Goal: Find specific page/section

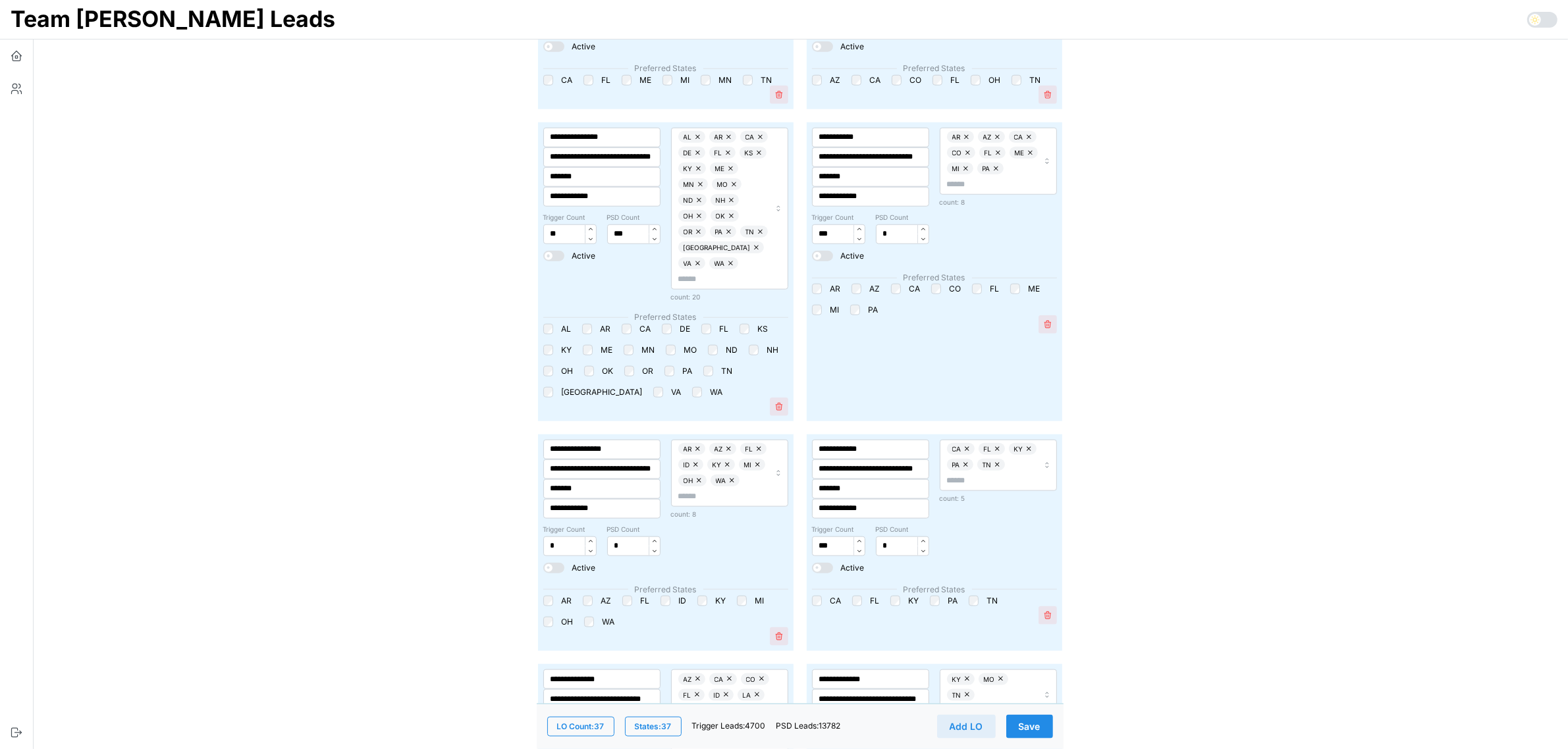
scroll to position [1892, 0]
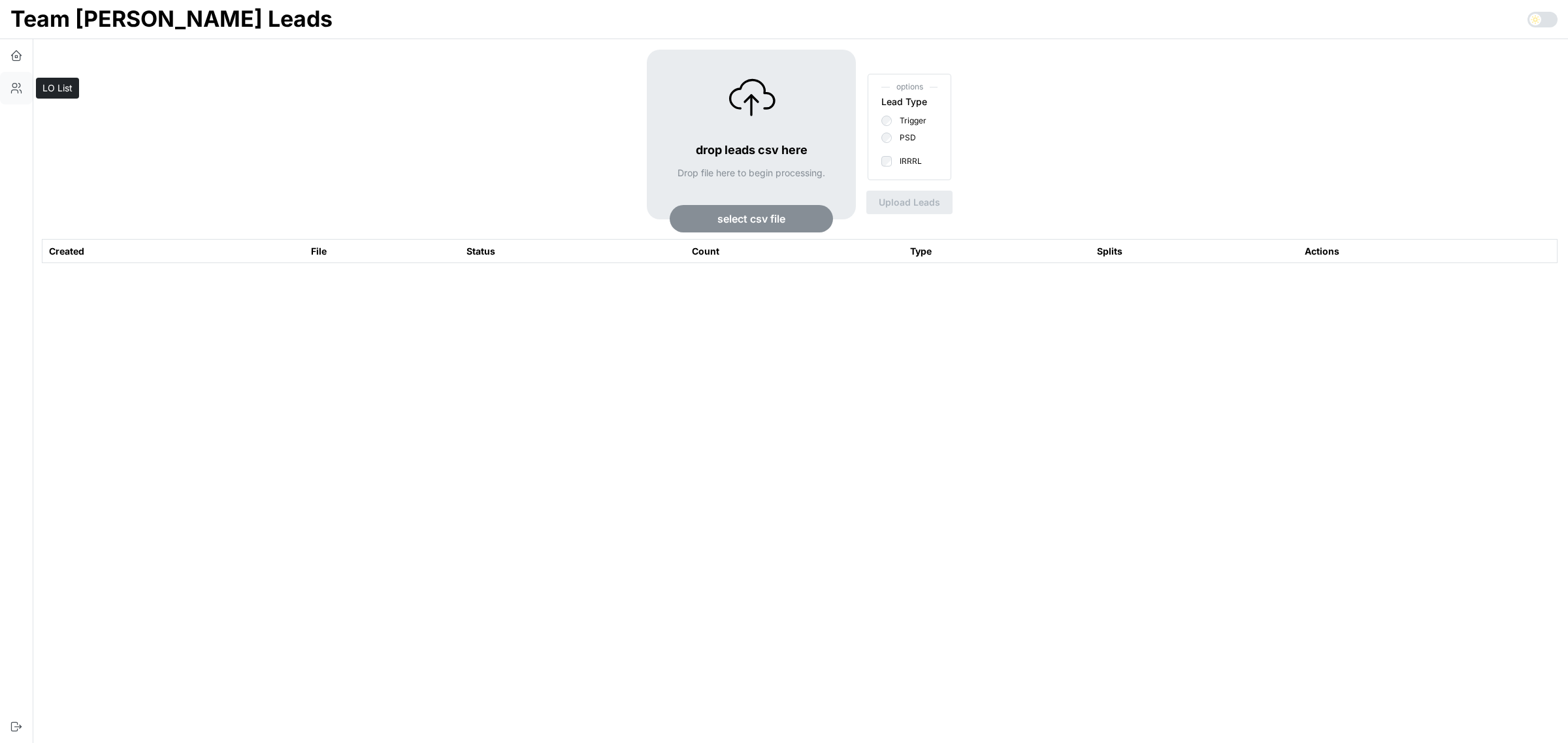
click at [24, 94] on button "button" at bounding box center [16, 88] width 33 height 33
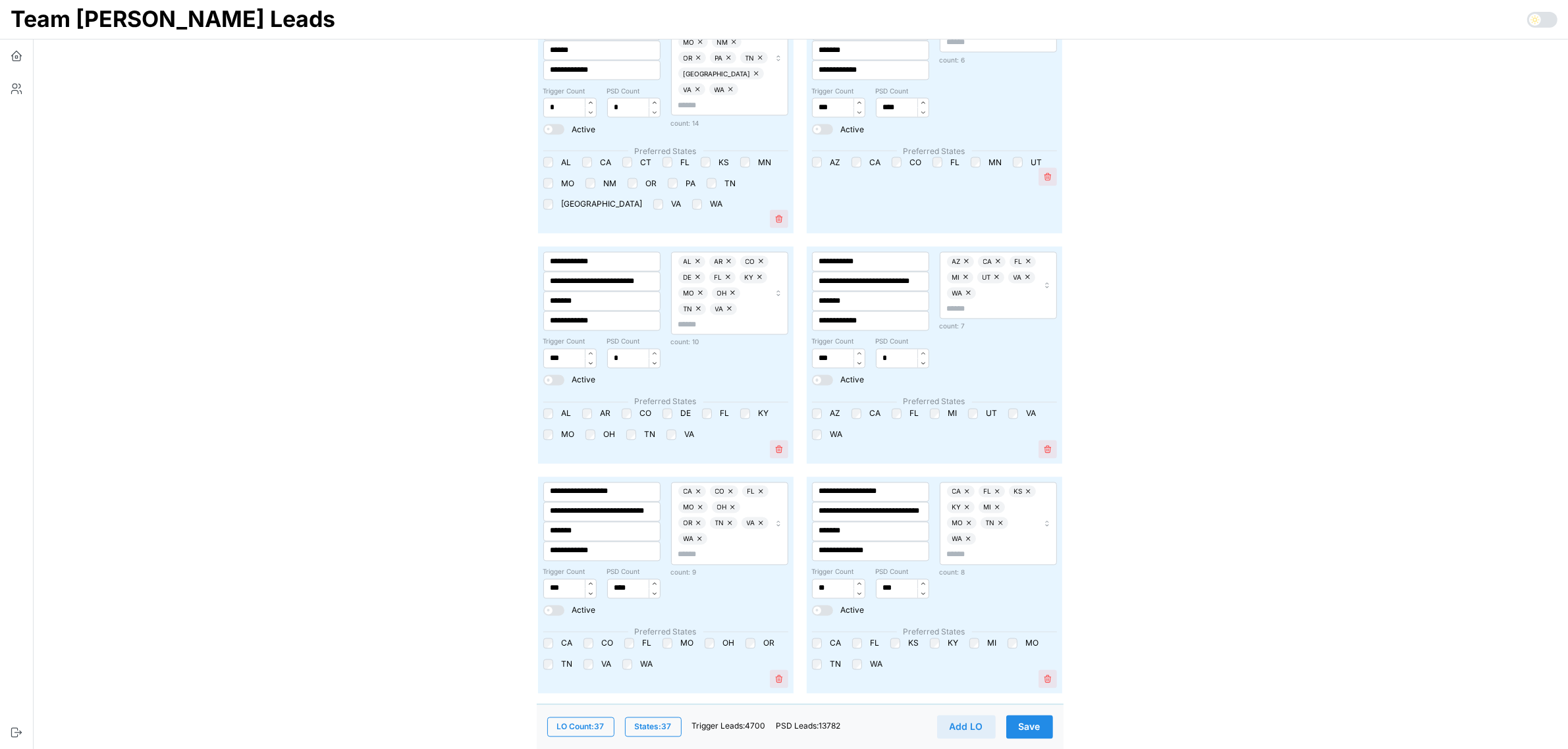
scroll to position [3045, 0]
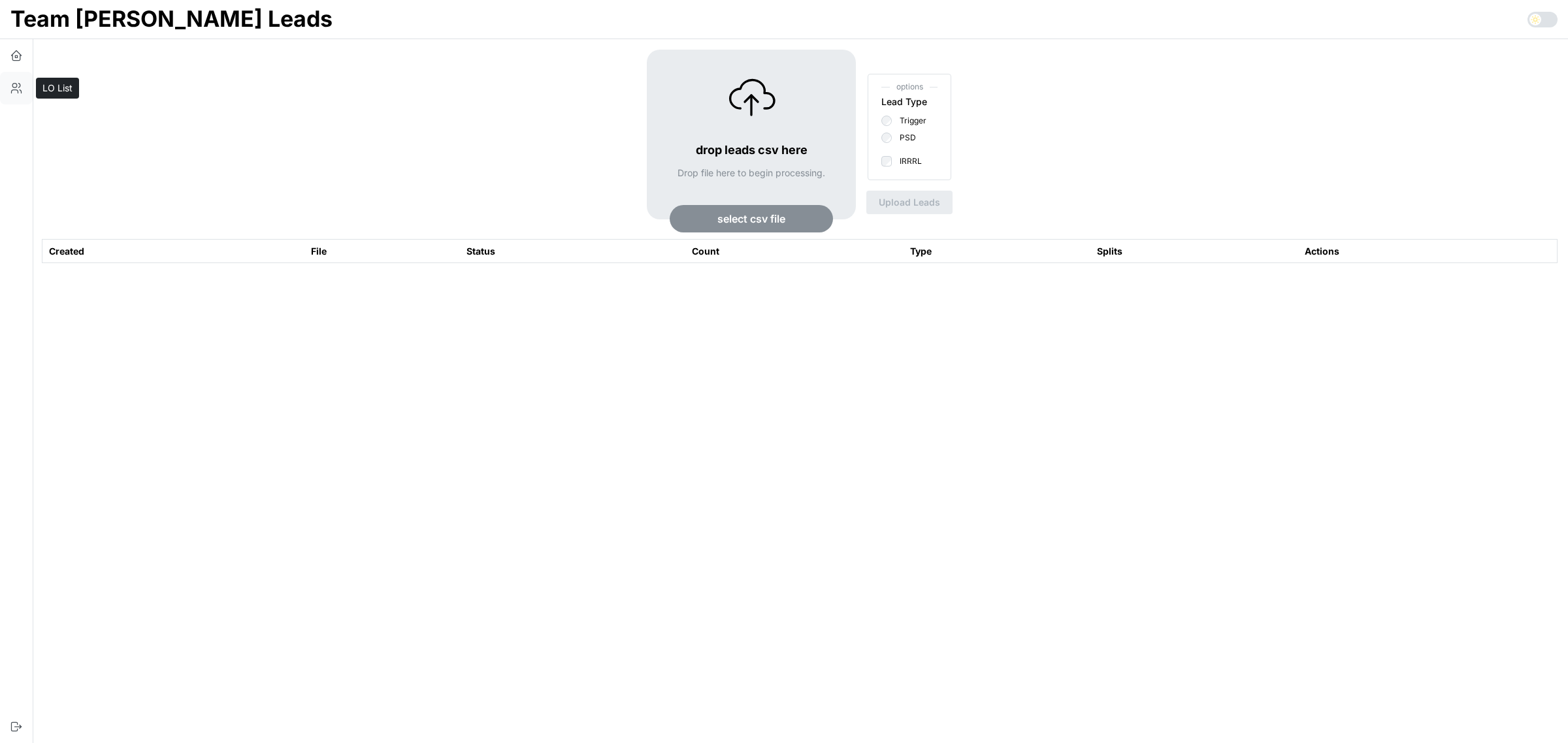
click at [0, 83] on button "button" at bounding box center [16, 88] width 33 height 33
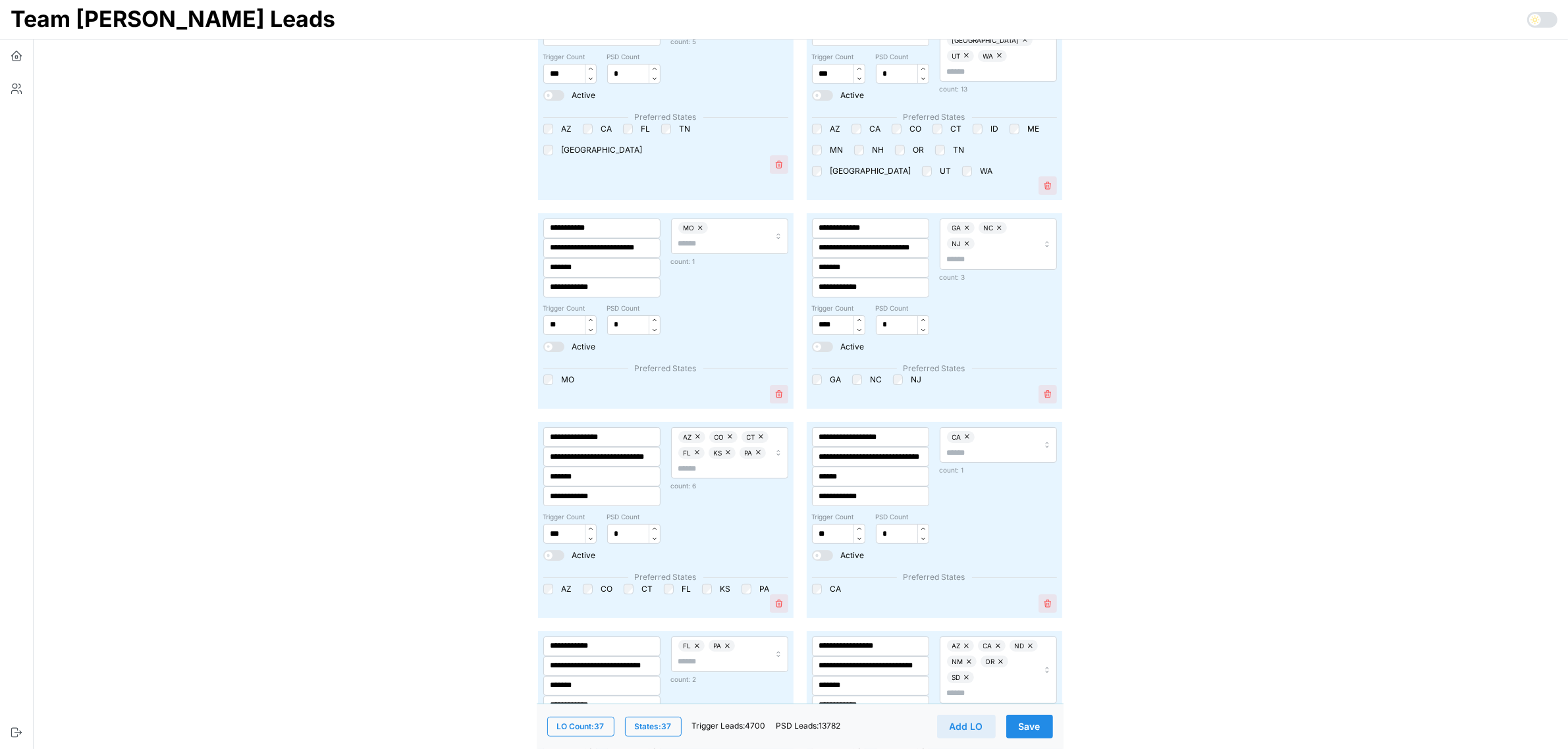
scroll to position [164, 0]
